Goal: Task Accomplishment & Management: Use online tool/utility

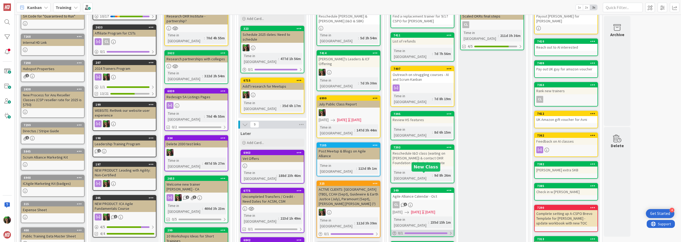
scroll to position [57, 0]
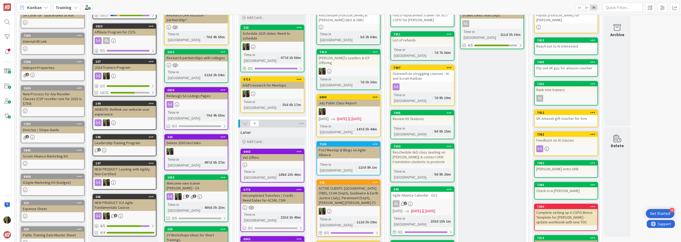
click at [58, 6] on b "Training" at bounding box center [64, 7] width 16 height 5
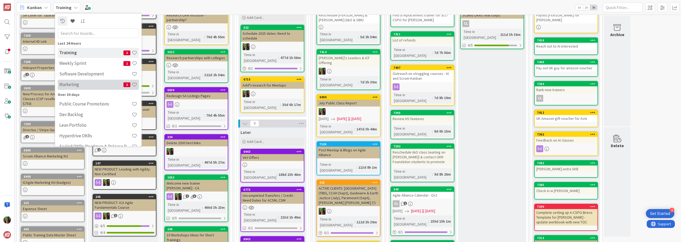
click at [80, 84] on h4 "Marketing" at bounding box center [91, 84] width 64 height 5
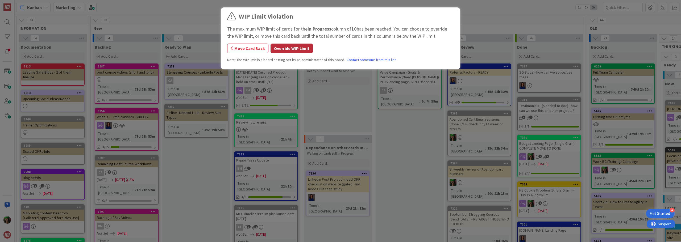
click at [284, 48] on button "Override WIP Limit" at bounding box center [291, 49] width 42 height 10
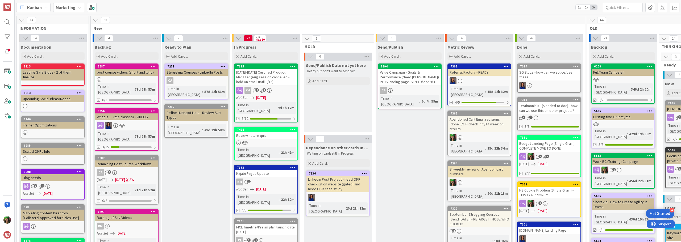
click at [270, 81] on div "[DATE]-[DATE] Certified Product Manager (Aug session cancelled - hold on email …" at bounding box center [265, 77] width 63 height 16
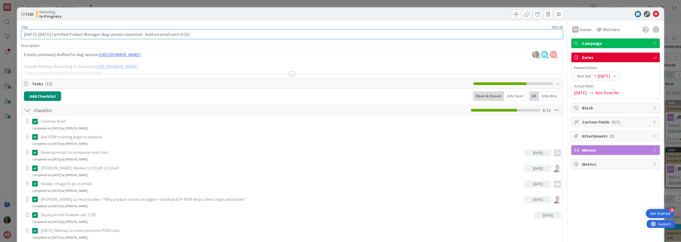
drag, startPoint x: 90, startPoint y: 35, endPoint x: 146, endPoint y: 35, distance: 55.8
click at [146, 35] on input "[DATE]-[DATE] Certified Product Manager (Aug session cancelled - hold on email …" at bounding box center [292, 35] width 542 height 10
drag, startPoint x: 110, startPoint y: 34, endPoint x: 113, endPoint y: 35, distance: 3.0
click at [112, 35] on input "[DATE]-[DATE] Certified Product Manager (Send email until 9/15)" at bounding box center [292, 35] width 542 height 10
click at [120, 33] on input "[DATE]-[DATE] Certified Product Manager (Send email until 9/15)" at bounding box center [292, 35] width 542 height 10
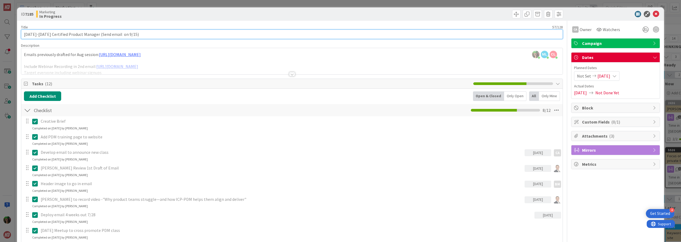
type input "[DATE]-[DATE] Certified Product Manager (Send email on 9/15)"
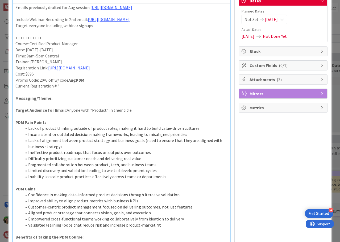
scroll to position [44, 0]
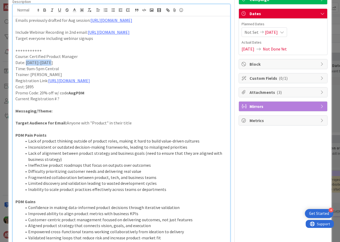
drag, startPoint x: 26, startPoint y: 74, endPoint x: 48, endPoint y: 74, distance: 22.9
click at [48, 66] on p "Date: [DATE]-[DATE]" at bounding box center [121, 63] width 212 height 6
drag, startPoint x: 209, startPoint y: 91, endPoint x: 139, endPoint y: 91, distance: 70.5
click at [139, 84] on p "Registration Link: [URL][DOMAIN_NAME]" at bounding box center [121, 81] width 212 height 6
click at [90, 83] on link "[URL][DOMAIN_NAME]" at bounding box center [69, 80] width 42 height 5
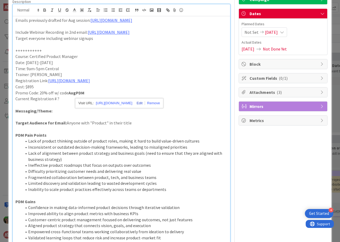
click at [145, 103] on link at bounding box center [138, 103] width 12 height 4
type input "[URL][DOMAIN_NAME]"
click at [115, 104] on input "text" at bounding box center [124, 103] width 45 height 7
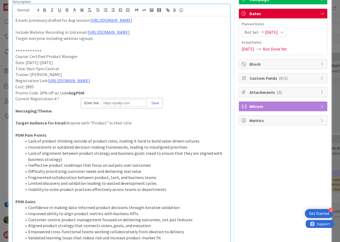
paste input "[URL][DOMAIN_NAME]"
type input "[URL][DOMAIN_NAME]"
click at [157, 106] on div "[URL][DOMAIN_NAME] [URL][DOMAIN_NAME]" at bounding box center [122, 103] width 82 height 10
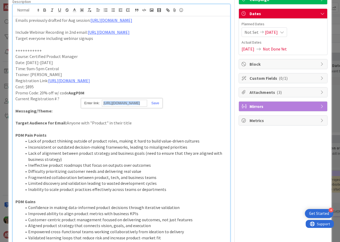
click at [157, 106] on div "[URL][DOMAIN_NAME] [URL][DOMAIN_NAME]" at bounding box center [122, 103] width 82 height 10
click at [154, 102] on link at bounding box center [153, 103] width 12 height 4
drag, startPoint x: 63, startPoint y: 94, endPoint x: 209, endPoint y: 93, distance: 146.2
click at [209, 84] on p "Registration Link: [URL][DOMAIN_NAME]" at bounding box center [121, 81] width 212 height 6
click at [46, 84] on p "Registration Link:[URL][DOMAIN_NAME]" at bounding box center [121, 81] width 212 height 6
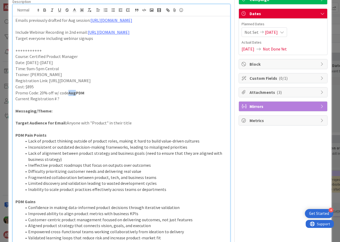
drag, startPoint x: 69, startPoint y: 106, endPoint x: 76, endPoint y: 106, distance: 6.9
click at [76, 95] on strong "AugPDM" at bounding box center [76, 92] width 16 height 5
drag, startPoint x: 69, startPoint y: 105, endPoint x: 84, endPoint y: 106, distance: 15.2
click at [84, 96] on p "Promo Code: 20% off w/ code OctPDM" at bounding box center [121, 93] width 212 height 6
copy strong "OctPDM"
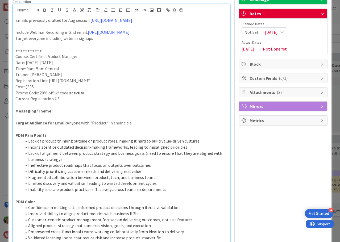
click at [137, 126] on p "Target Audience for Email: Anyone with "Product" in their title" at bounding box center [121, 123] width 212 height 6
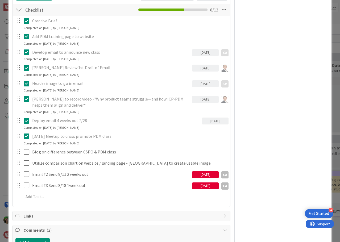
scroll to position [549, 0]
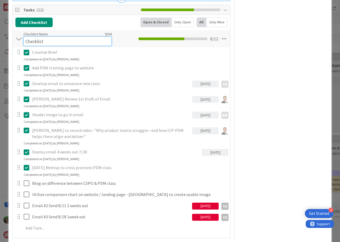
click at [39, 45] on input "Checklist" at bounding box center [67, 41] width 88 height 10
click at [57, 46] on input "Checklist" at bounding box center [67, 41] width 88 height 10
type input "Old Checklist from Aug email"
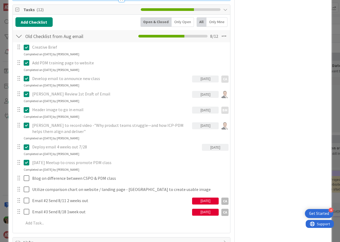
scroll to position [522, 0]
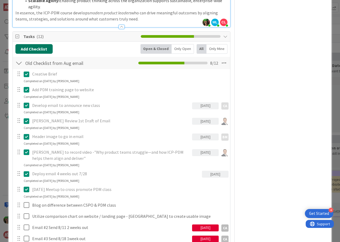
click at [49, 54] on button "Add Checklist" at bounding box center [33, 49] width 37 height 10
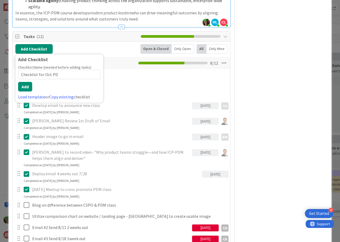
type input "Checklist for Oct PDM"
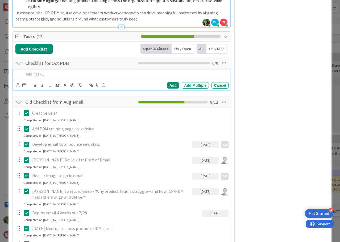
click at [103, 77] on p at bounding box center [125, 74] width 203 height 6
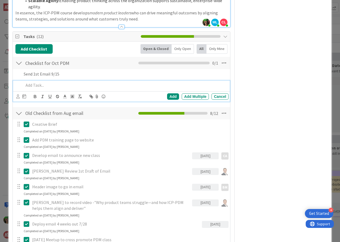
scroll to position [534, 0]
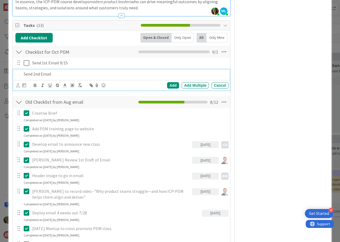
click at [60, 77] on p "Send 2nd Email" at bounding box center [125, 74] width 203 height 6
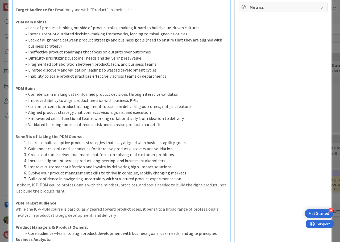
scroll to position [0, 0]
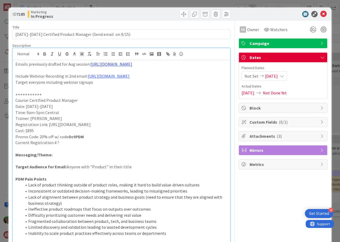
click at [90, 67] on link "[URL][DOMAIN_NAME]" at bounding box center [111, 63] width 42 height 5
click at [89, 78] on link "[URL][DOMAIN_NAME]" at bounding box center [99, 80] width 36 height 7
click at [92, 140] on p "Promo Code: 20% off w/ code OctPDM" at bounding box center [121, 137] width 212 height 6
drag, startPoint x: 84, startPoint y: 150, endPoint x: 88, endPoint y: 150, distance: 3.7
click at [88, 139] on strong "OctPDM or Vision20" at bounding box center [86, 136] width 37 height 5
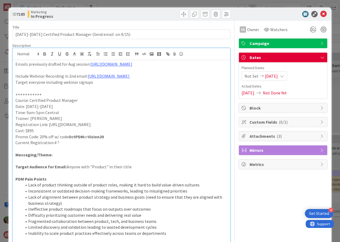
click at [90, 152] on p at bounding box center [121, 149] width 212 height 6
drag, startPoint x: 54, startPoint y: 157, endPoint x: 58, endPoint y: 156, distance: 4.0
click at [58, 146] on p "Current Registration # ?" at bounding box center [121, 143] width 212 height 6
click at [55, 146] on p "Current Registration #1" at bounding box center [121, 143] width 212 height 6
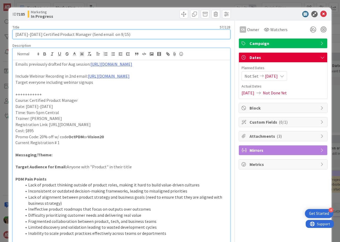
click at [91, 36] on input "[DATE]-[DATE] Certified Product Manager (Send email on 9/15)" at bounding box center [121, 35] width 218 height 10
type input "[DATE]-[DATE] Certified Product Manager (Send 1st email on 9/15)"
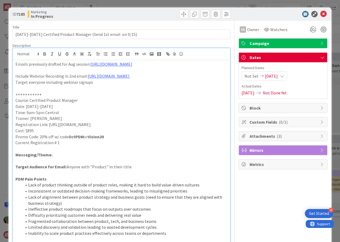
click at [201, 91] on p at bounding box center [121, 88] width 212 height 6
click at [320, 13] on icon at bounding box center [323, 14] width 6 height 6
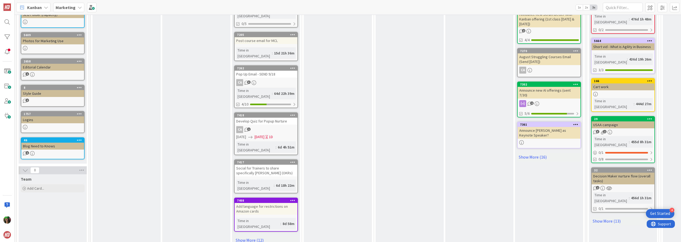
scroll to position [292, 0]
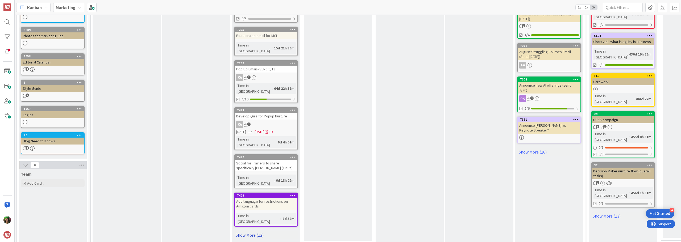
click at [247, 231] on link "Show More (12)" at bounding box center [266, 235] width 64 height 9
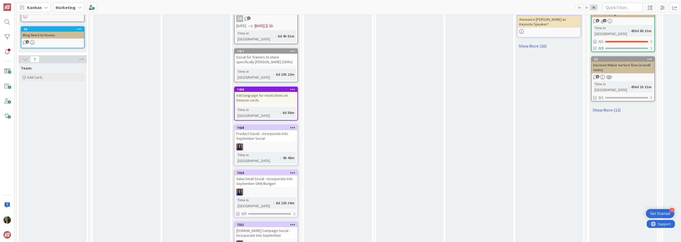
scroll to position [399, 0]
